Goal: Complete application form

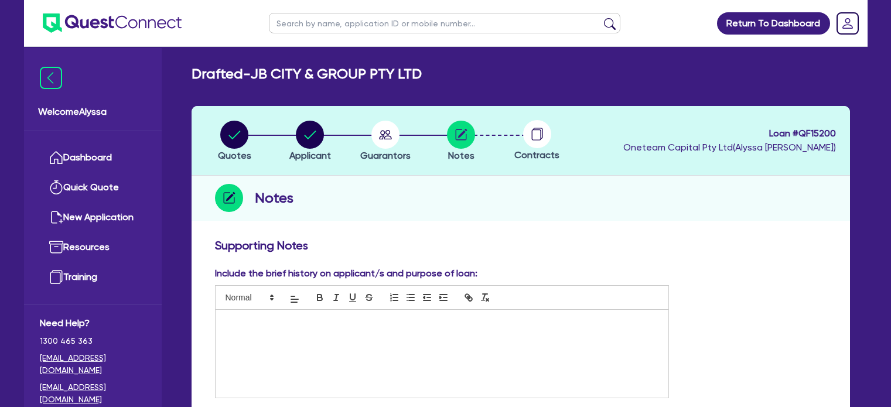
scroll to position [549, 0]
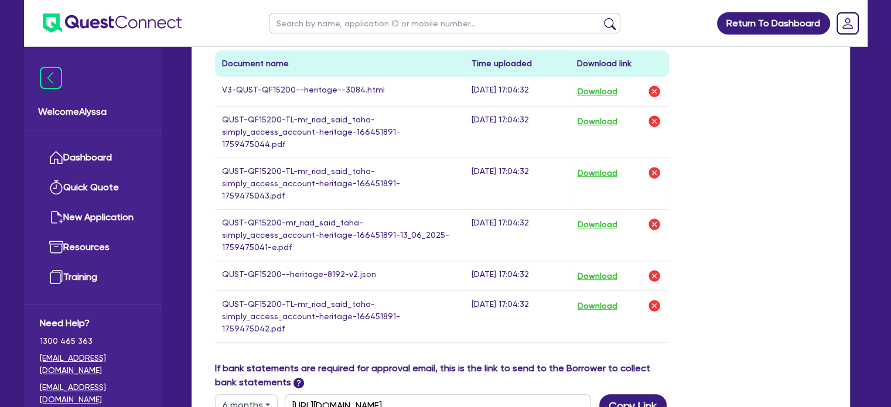
click at [324, 23] on input "text" at bounding box center [444, 23] width 351 height 20
type input "nate"
click button "submit" at bounding box center [609, 26] width 19 height 16
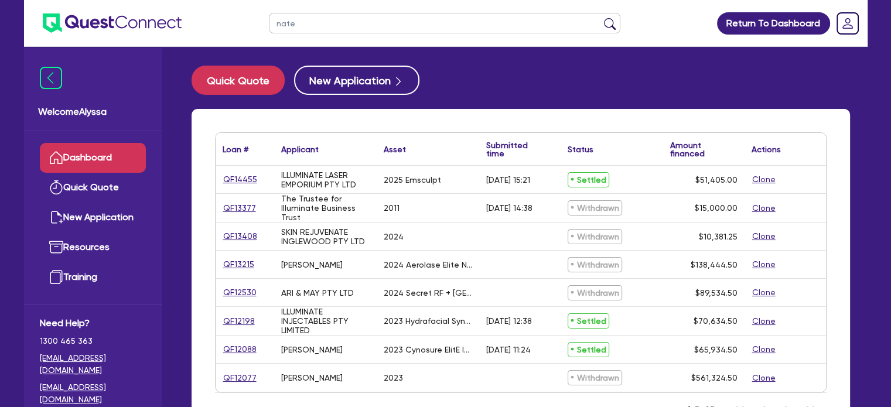
drag, startPoint x: 314, startPoint y: 30, endPoint x: 246, endPoint y: 11, distance: 70.5
click at [246, 11] on header "nate Return To Dashboard Edit Profile Logout" at bounding box center [445, 23] width 843 height 47
type input "[PERSON_NAME]"
click at [600, 18] on button "submit" at bounding box center [609, 26] width 19 height 16
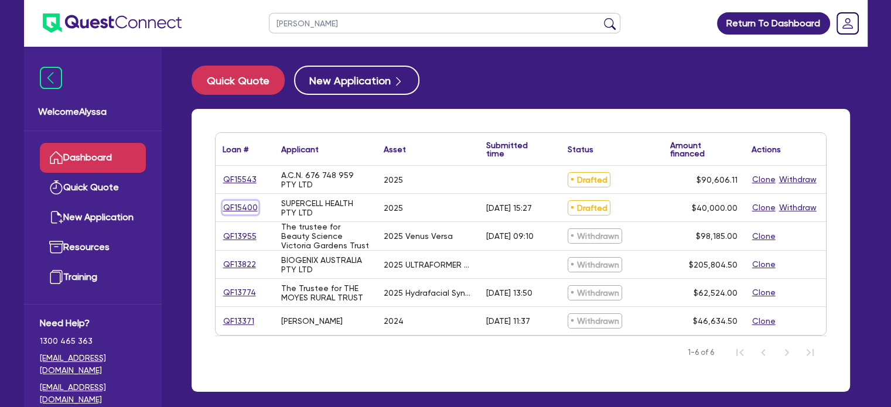
click at [232, 203] on link "QF15400" at bounding box center [240, 207] width 36 height 13
select select "Other"
select select "TERTIARY_ASSETS"
select select "BEAUTY_EQUIPMENT"
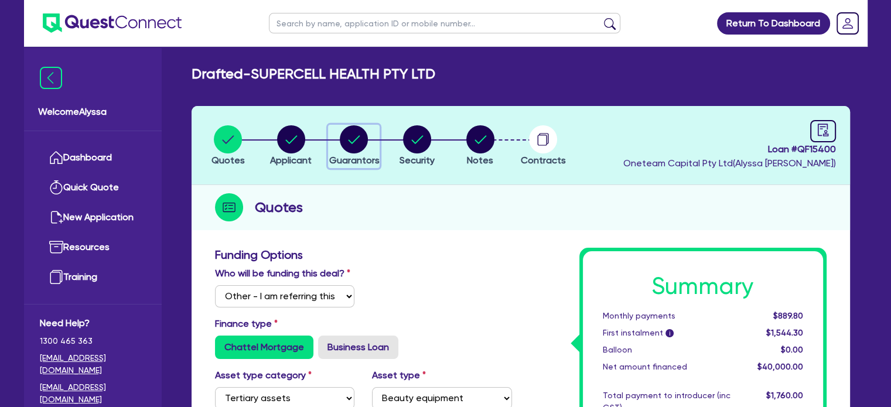
click at [356, 141] on circle "button" at bounding box center [354, 139] width 28 height 28
select select "MR"
select select "[GEOGRAPHIC_DATA]"
select select "SINGLE"
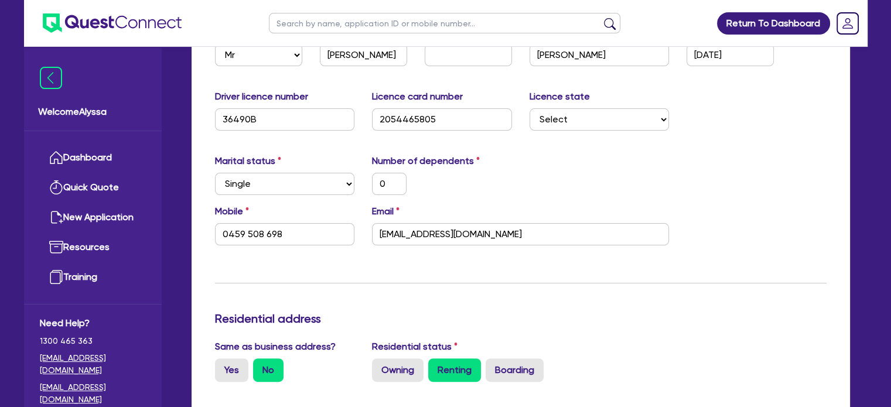
scroll to position [251, 0]
